Goal: Task Accomplishment & Management: Use online tool/utility

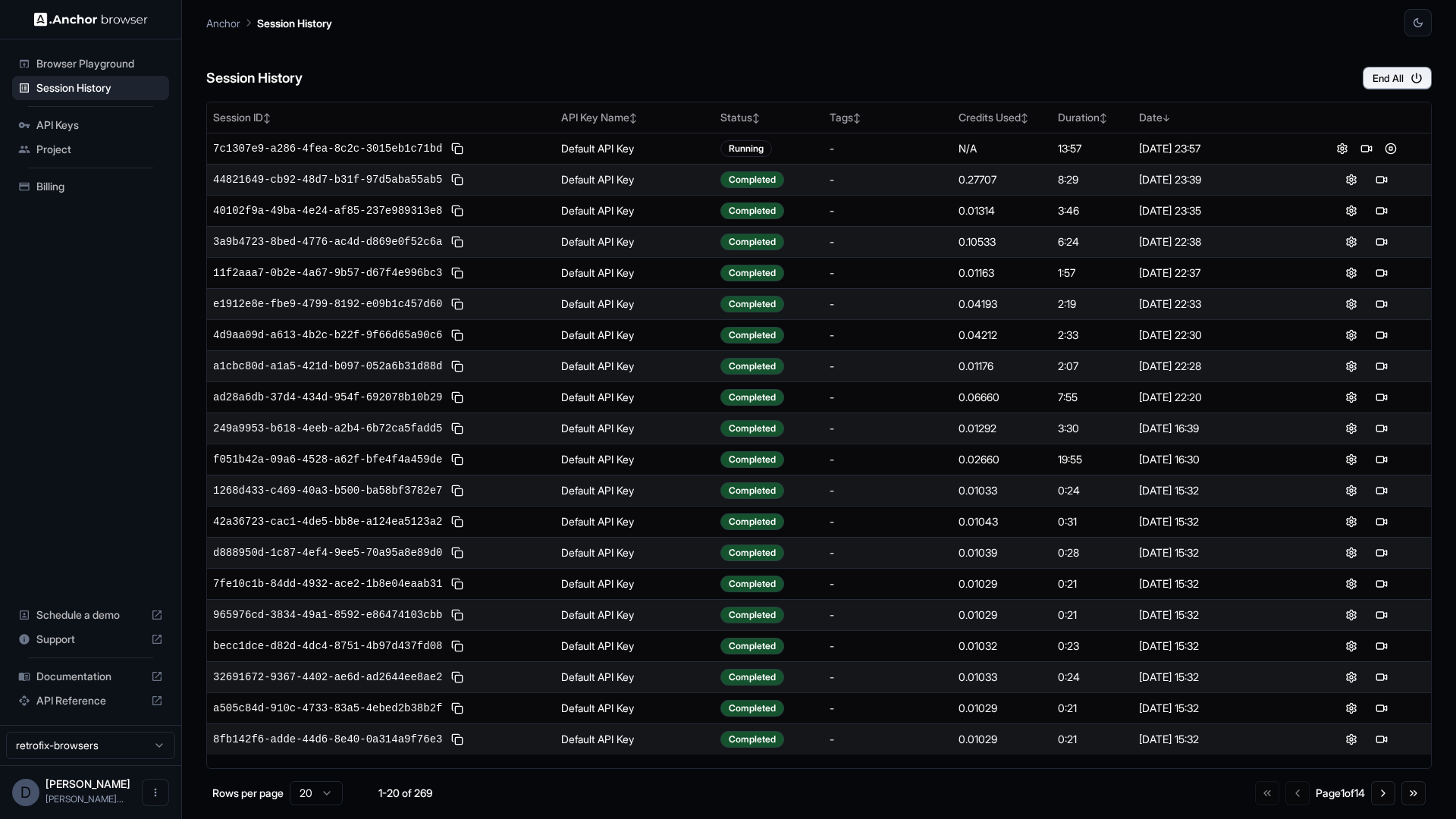
click at [611, 184] on td "Default API Key" at bounding box center [634, 179] width 159 height 31
click at [1381, 182] on button at bounding box center [1381, 179] width 18 height 18
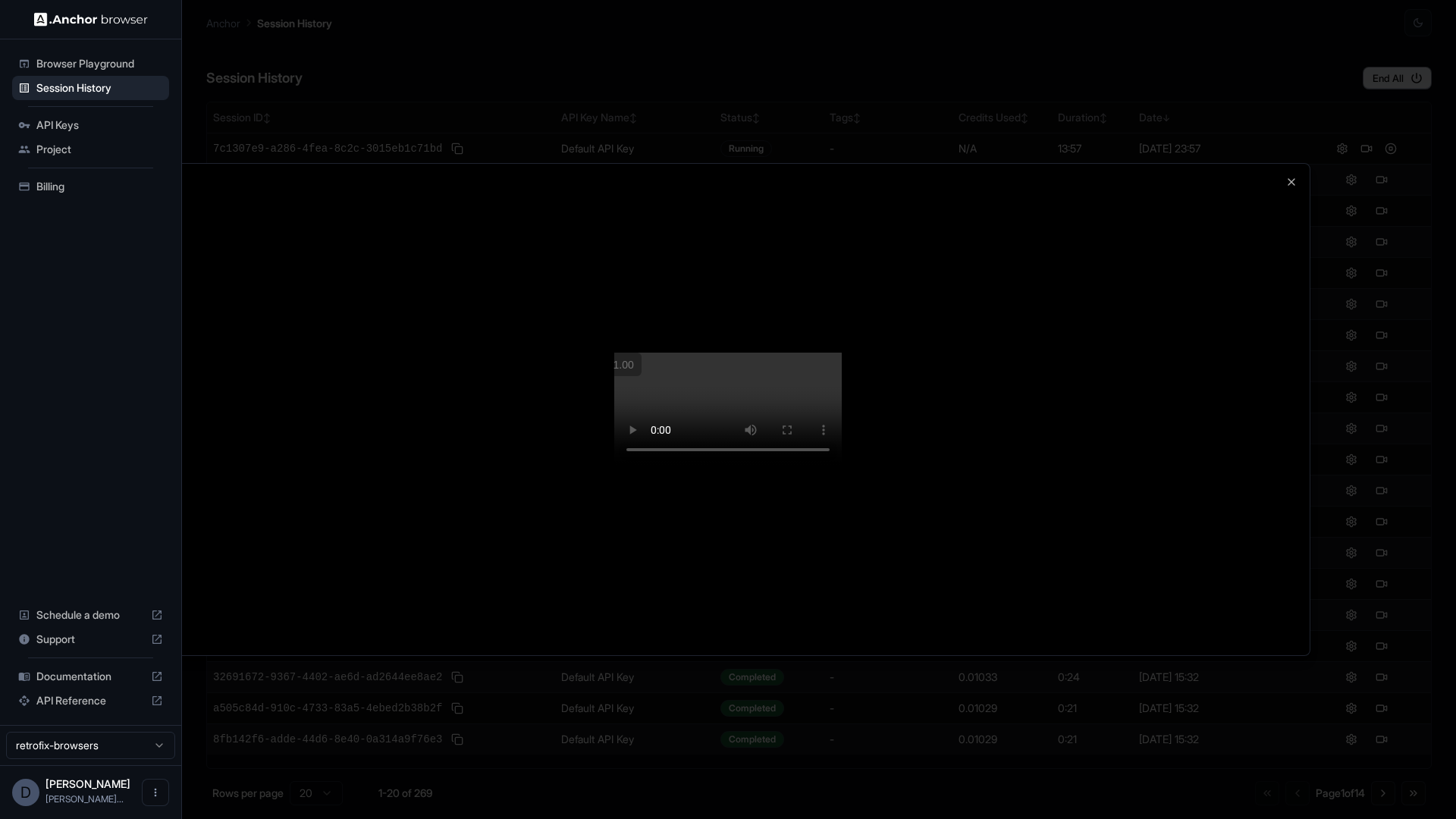
click at [1289, 164] on div at bounding box center [728, 410] width 1163 height 491
click at [1291, 176] on icon "button" at bounding box center [1291, 182] width 12 height 12
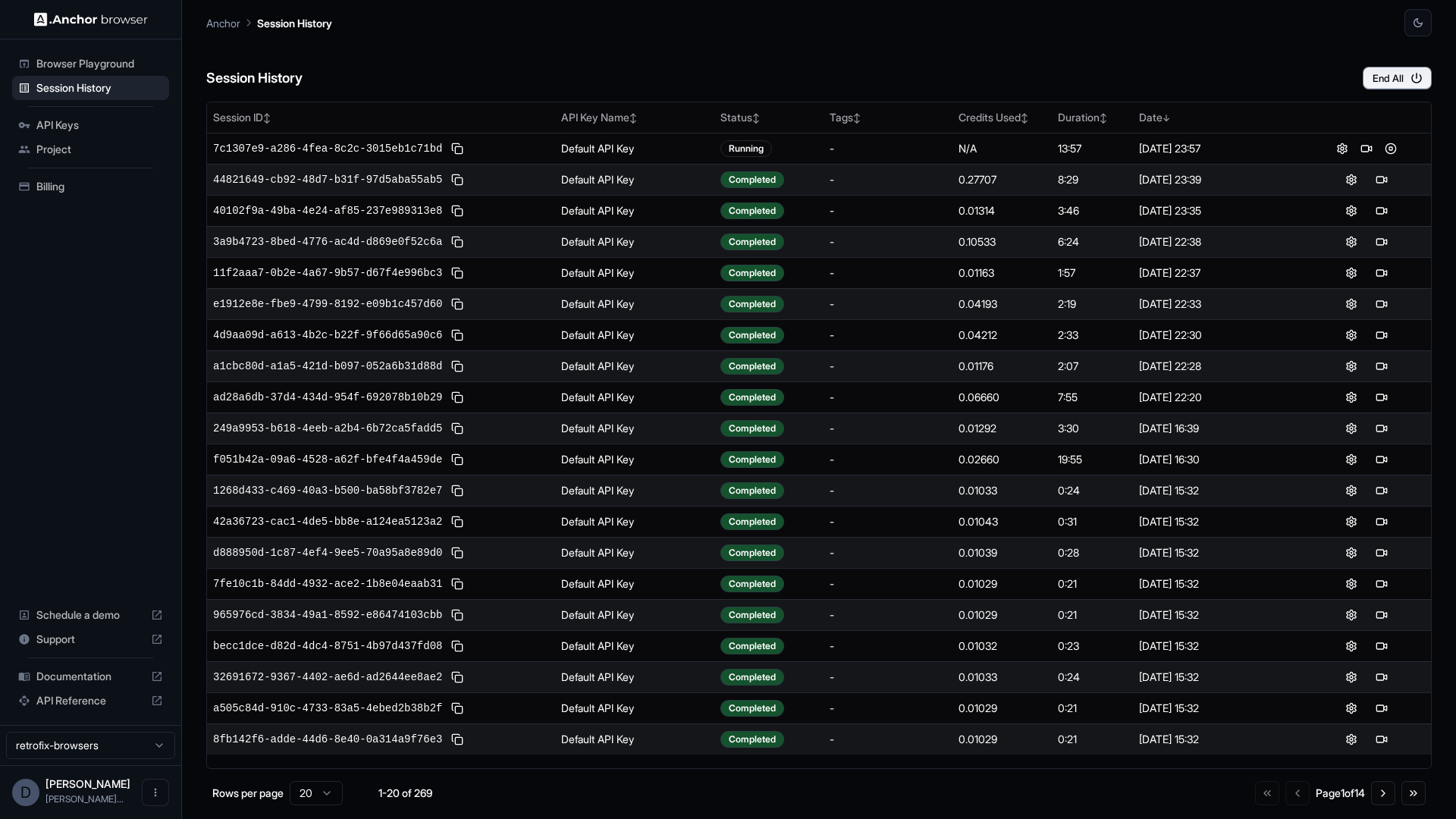
click at [1098, 39] on div "Session History End All" at bounding box center [818, 62] width 1226 height 53
